Goal: Find contact information: Find contact information

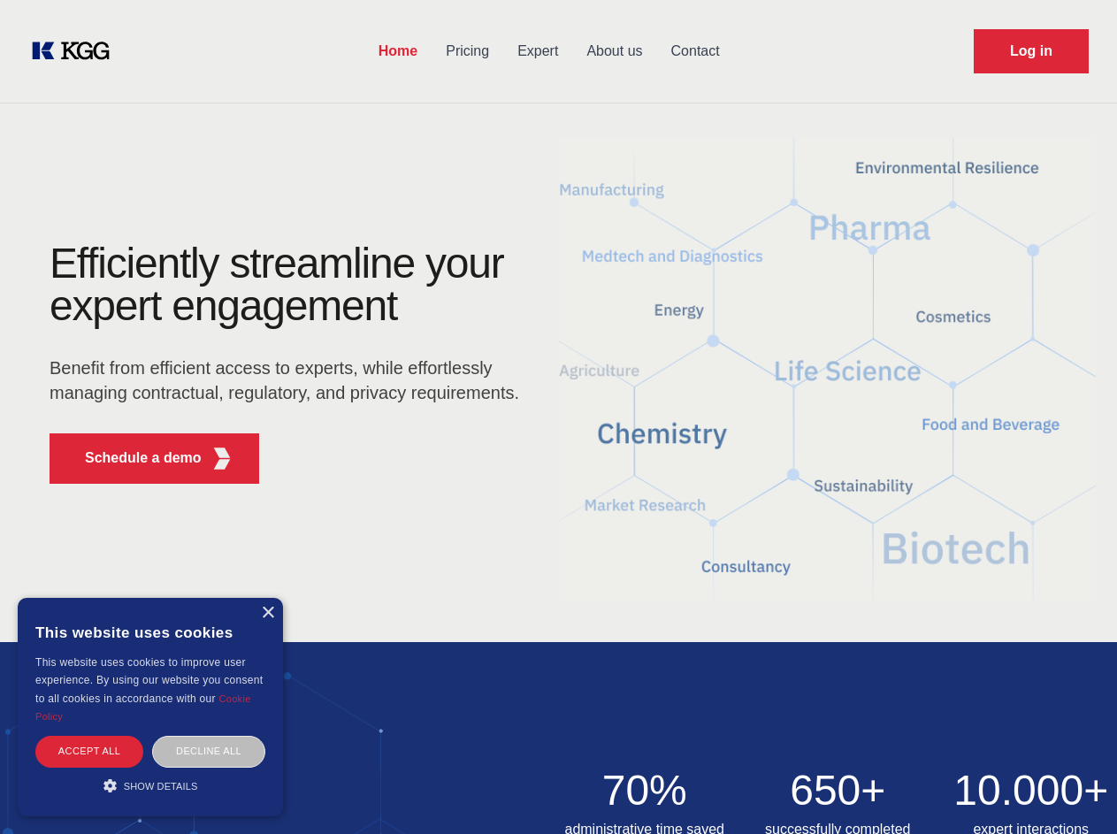
click at [558, 417] on div "Efficiently streamline your expert engagement Benefit from efficient access to …" at bounding box center [290, 370] width 538 height 256
click at [133, 458] on p "Schedule a demo" at bounding box center [143, 458] width 117 height 21
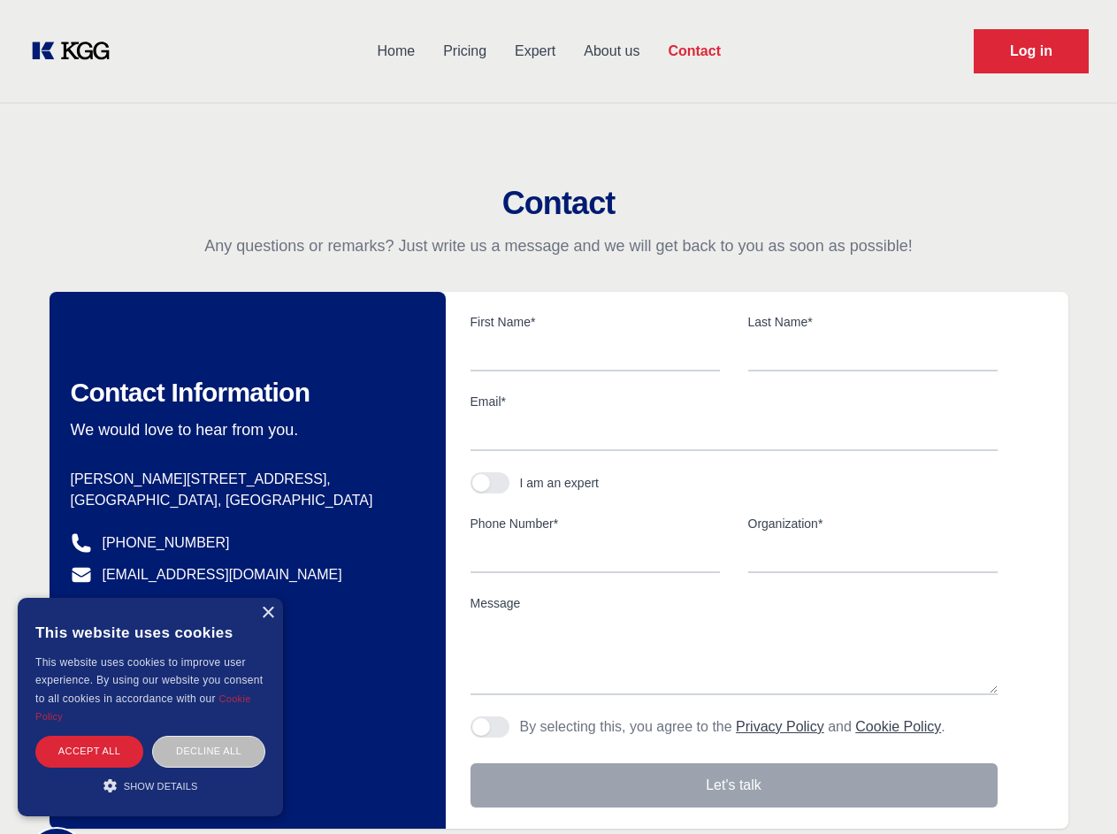
click at [267, 613] on div "× This website uses cookies This website uses cookies to improve user experienc…" at bounding box center [150, 707] width 265 height 219
click at [89, 751] on div "Accept all" at bounding box center [89, 751] width 108 height 31
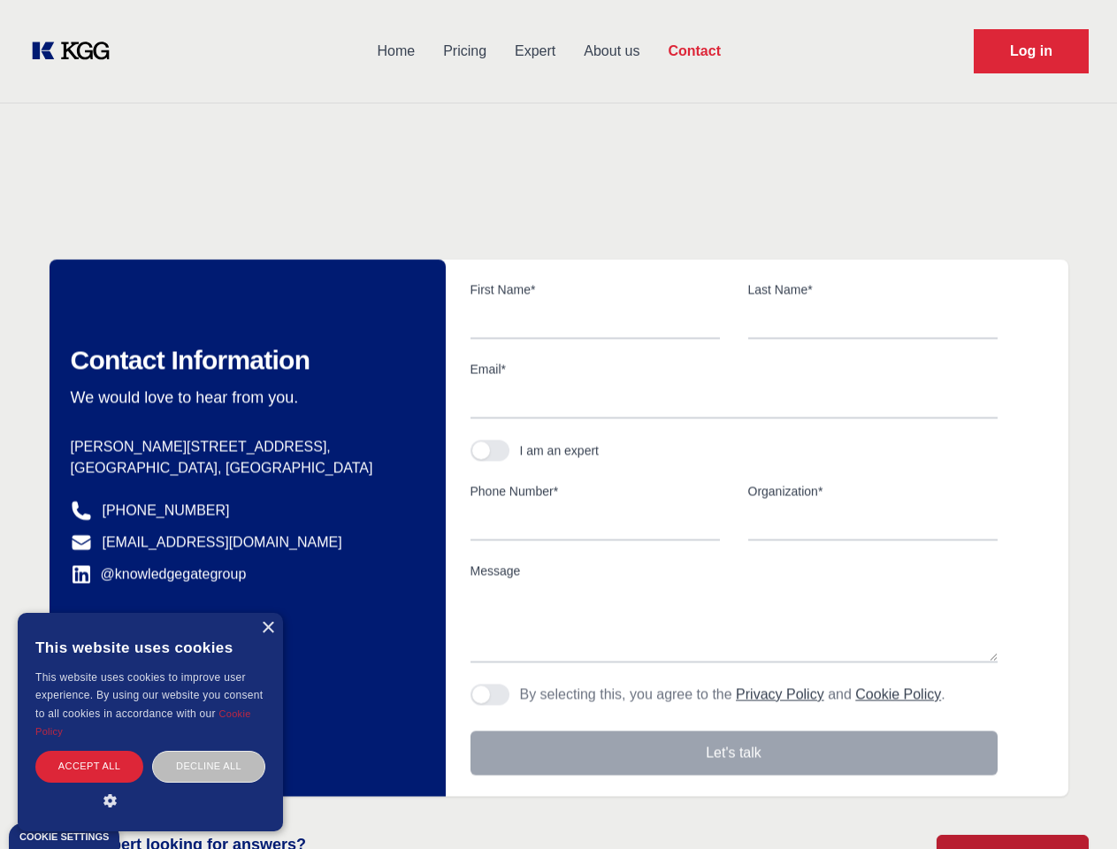
click at [209, 751] on div "Contact Information We would love to hear from you. Postal address [PERSON_NAME…" at bounding box center [248, 527] width 396 height 537
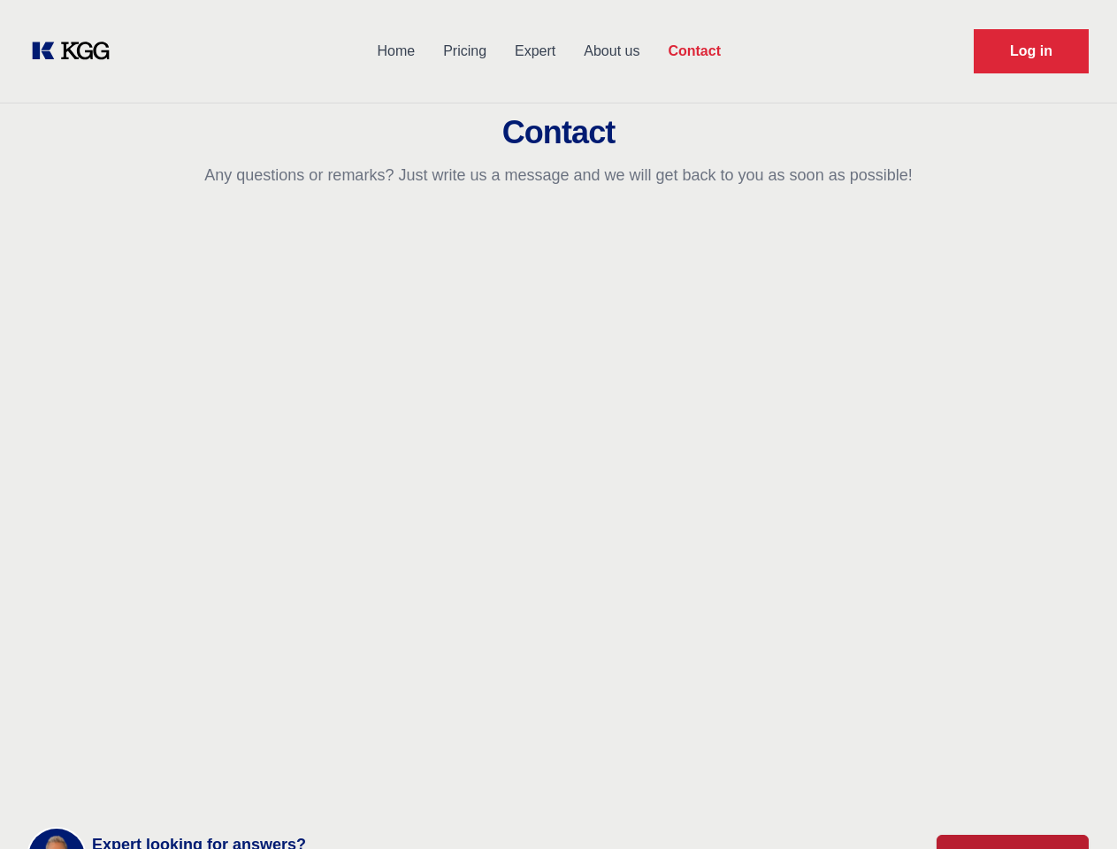
click at [150, 786] on main "Contact Any questions or remarks? Just write us a message and we will get back …" at bounding box center [558, 460] width 1117 height 921
